Goal: Transaction & Acquisition: Purchase product/service

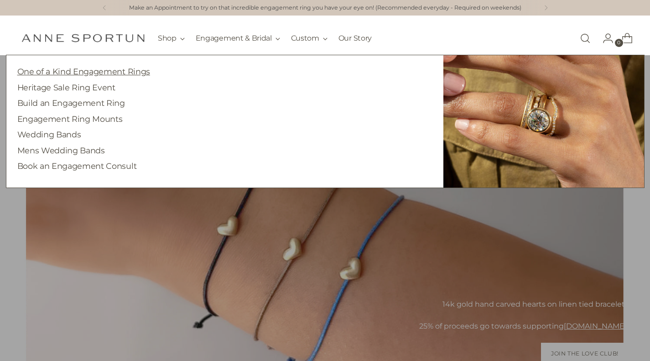
click at [109, 74] on link "One of a Kind Engagement Rings" at bounding box center [83, 72] width 133 height 10
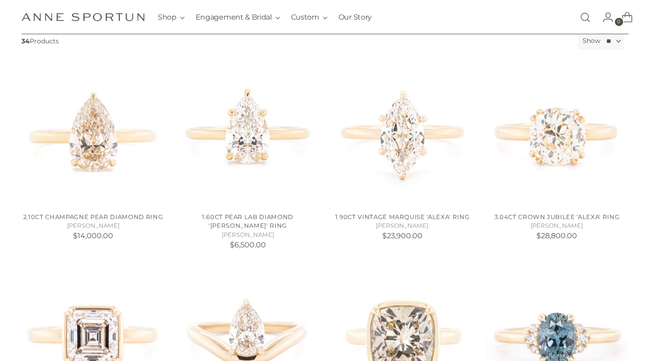
scroll to position [181, 0]
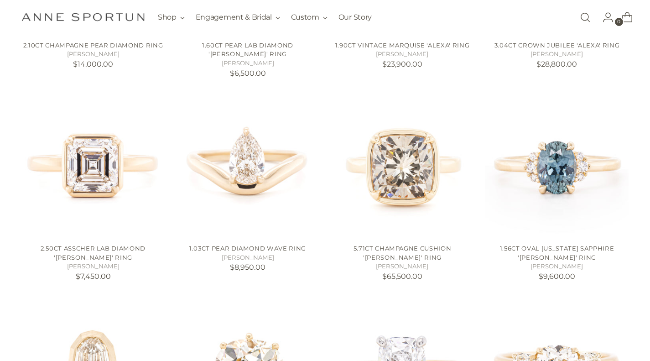
click at [0, 253] on div "Filter By Price **** - ***** Metal 14k White Gold (4) 18k Yellow Gold (17) Sort…" at bounding box center [325, 265] width 650 height 915
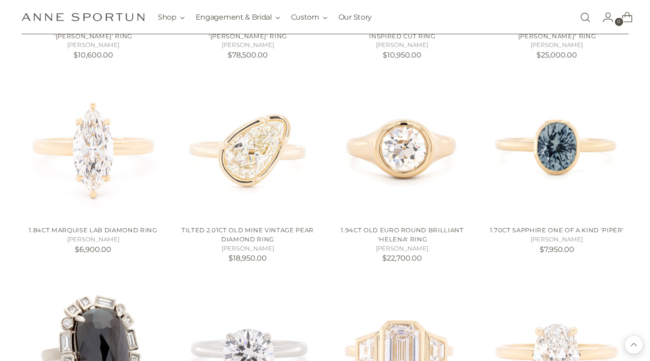
scroll to position [782, 0]
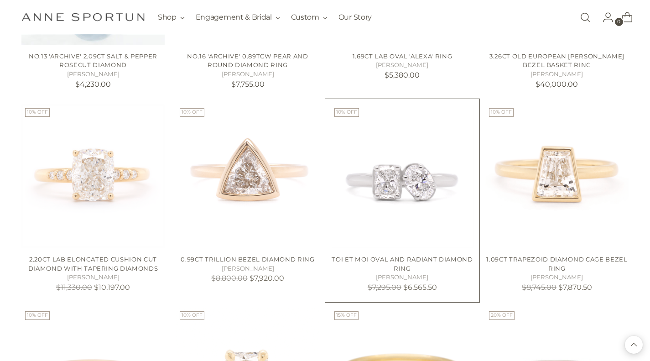
scroll to position [1357, 0]
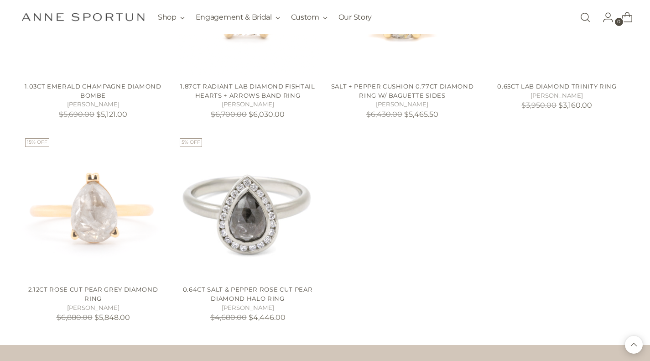
scroll to position [1754, 0]
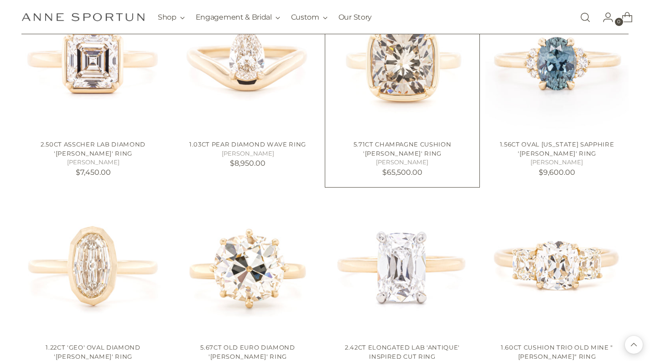
scroll to position [380, 0]
